Goal: Task Accomplishment & Management: Manage account settings

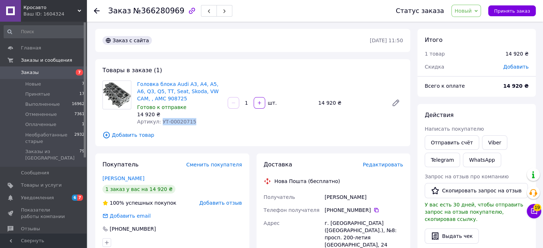
drag, startPoint x: 194, startPoint y: 122, endPoint x: 159, endPoint y: 121, distance: 34.7
click at [159, 121] on div "Артикул: УТ-00020715" at bounding box center [179, 121] width 85 height 7
copy span "УТ-00020715"
click at [398, 107] on icon at bounding box center [396, 103] width 9 height 9
click at [21, 71] on span "Заказы" at bounding box center [30, 72] width 18 height 6
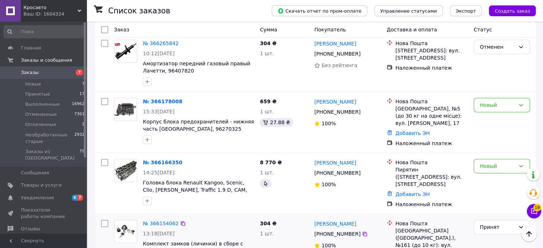
scroll to position [361, 0]
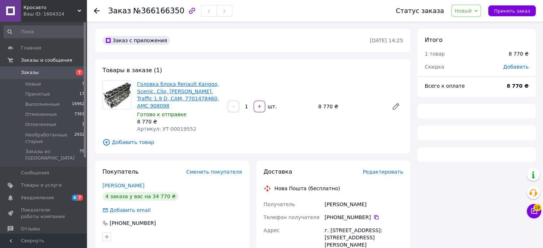
click at [177, 98] on link "Головка блока Renault Kangoo, Scenic, Clio, [PERSON_NAME], Traffic 1.9 D, CAM, …" at bounding box center [178, 94] width 82 height 27
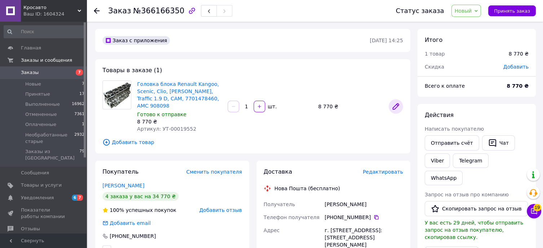
click at [398, 104] on icon at bounding box center [396, 106] width 9 height 9
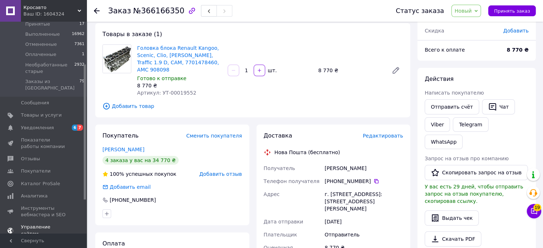
scroll to position [72, 0]
click at [31, 111] on link "Товары и услуги" at bounding box center [44, 113] width 89 height 12
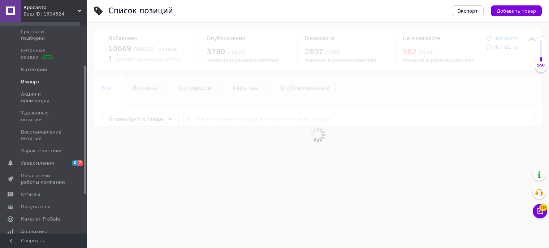
click at [42, 76] on link "Импорт" at bounding box center [44, 82] width 89 height 12
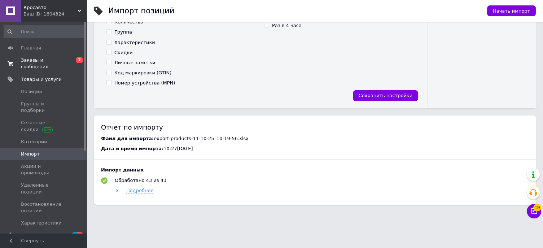
click at [48, 60] on span "Заказы и сообщения" at bounding box center [44, 63] width 46 height 13
